Goal: Information Seeking & Learning: Find contact information

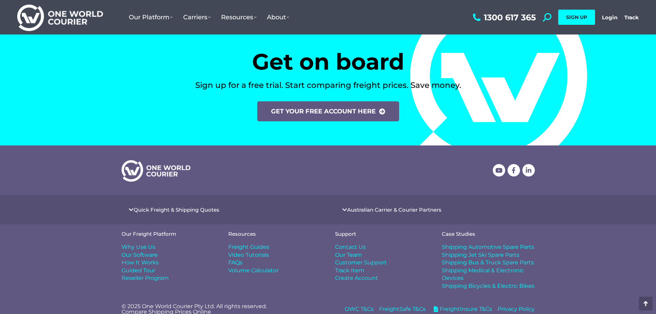
scroll to position [2842, 0]
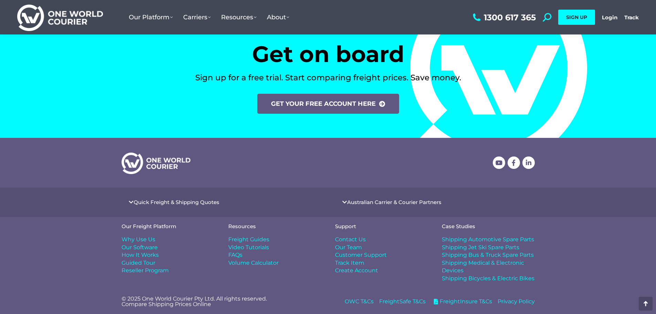
click at [349, 240] on span "Contact Us" at bounding box center [350, 239] width 31 height 8
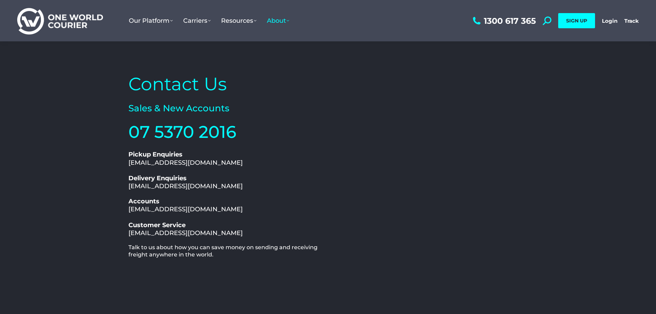
drag, startPoint x: 234, startPoint y: 232, endPoint x: 125, endPoint y: 235, distance: 109.1
click at [125, 235] on div "Contact Us Sales & New Accounts 07 5370 2016 1300 617 365 Pickup Enquiries [EMA…" at bounding box center [226, 212] width 203 height 286
copy link "[EMAIL_ADDRESS][DOMAIN_NAME]"
